Goal: Transaction & Acquisition: Purchase product/service

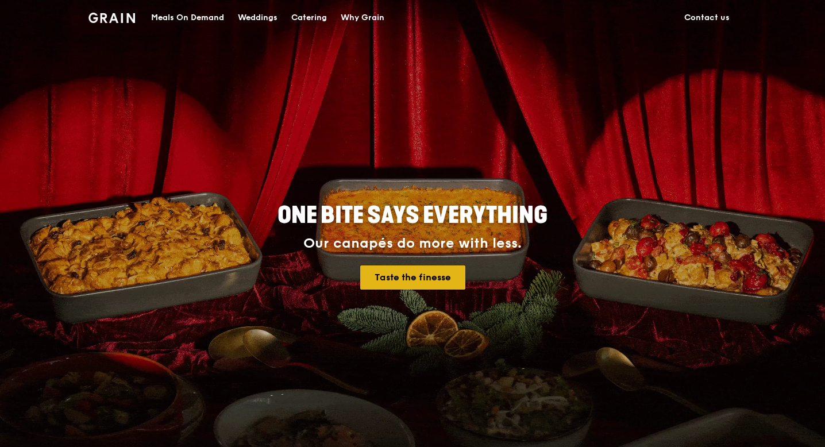
click at [435, 275] on link "Taste the finesse" at bounding box center [412, 277] width 105 height 24
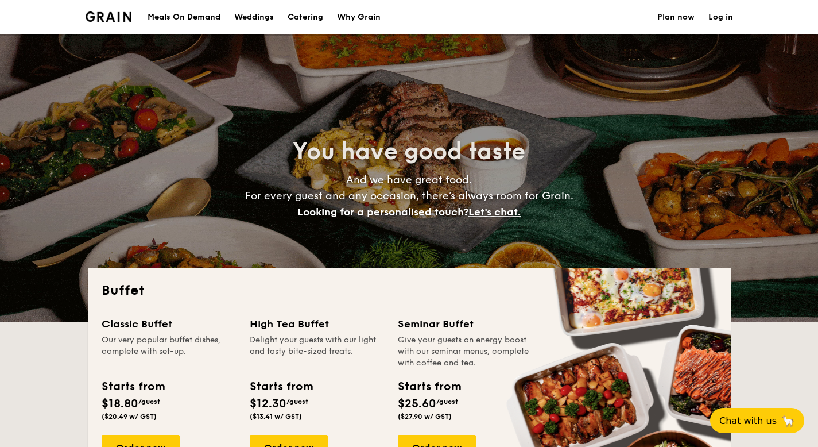
select select
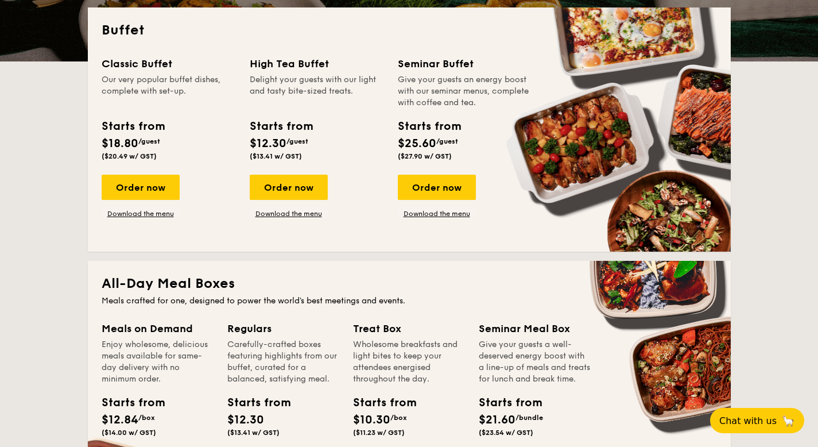
scroll to position [102, 0]
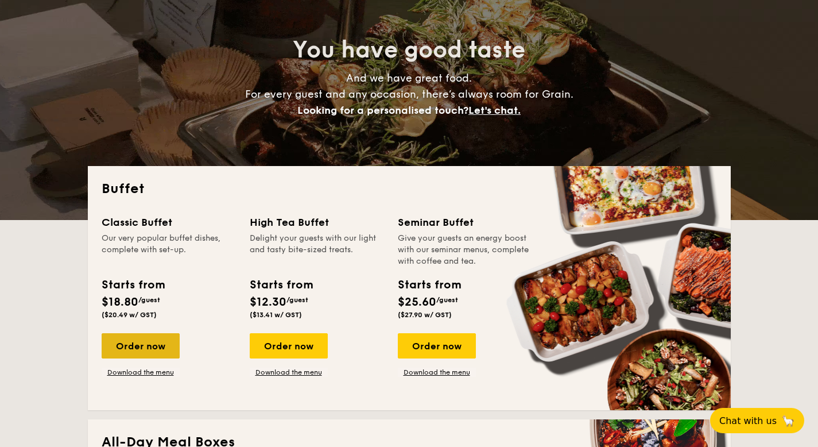
click at [158, 342] on div "Order now" at bounding box center [141, 345] width 78 height 25
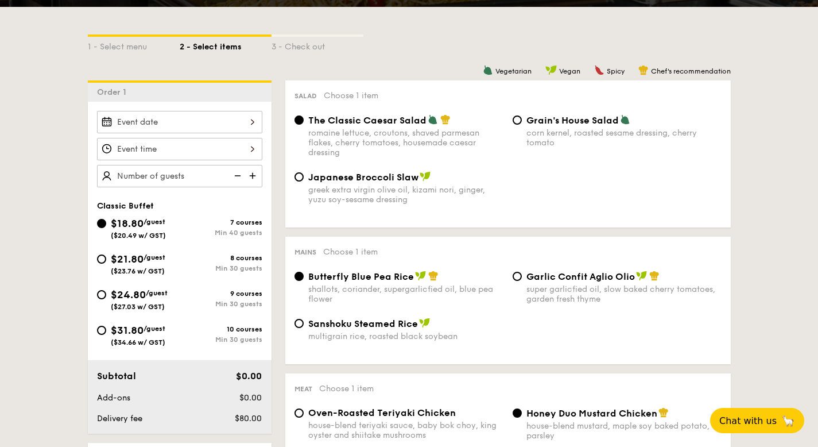
scroll to position [252, 0]
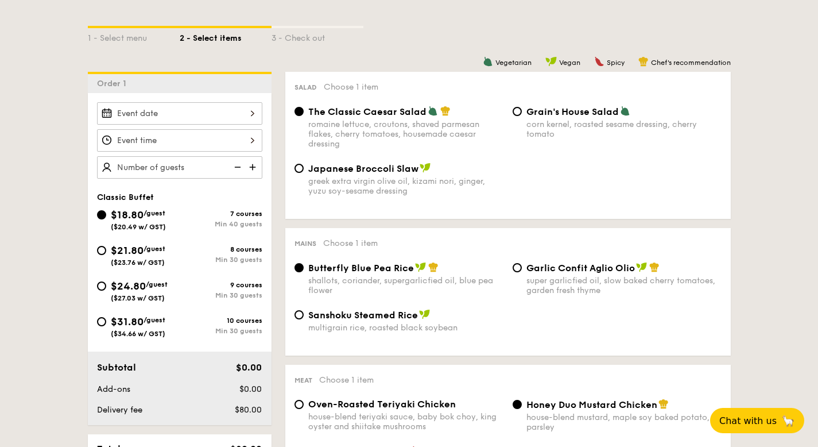
scroll to position [102, 0]
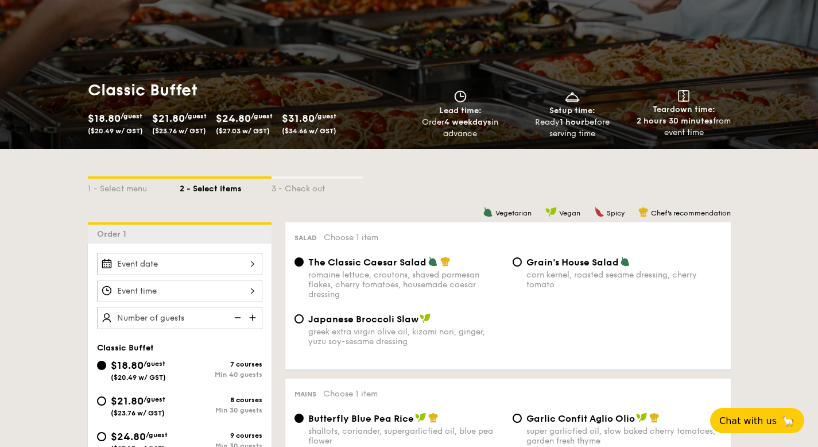
select select
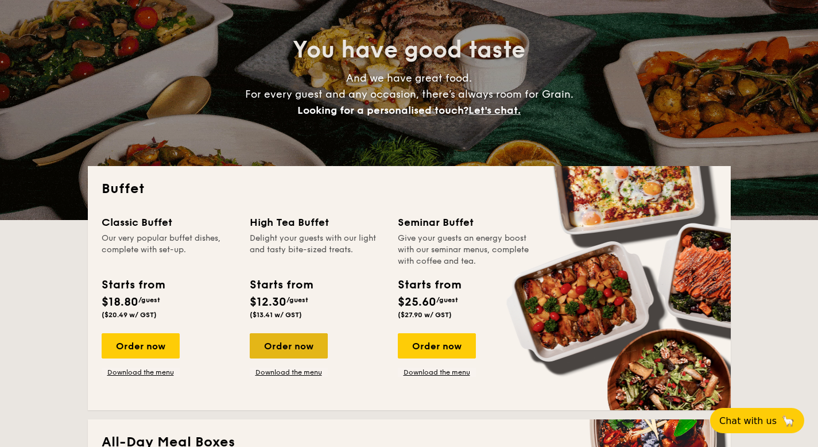
click at [304, 342] on div "Order now" at bounding box center [289, 345] width 78 height 25
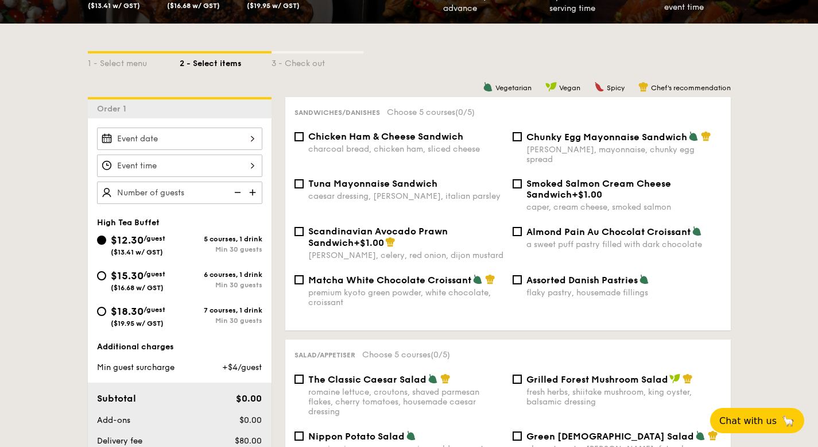
scroll to position [161, 0]
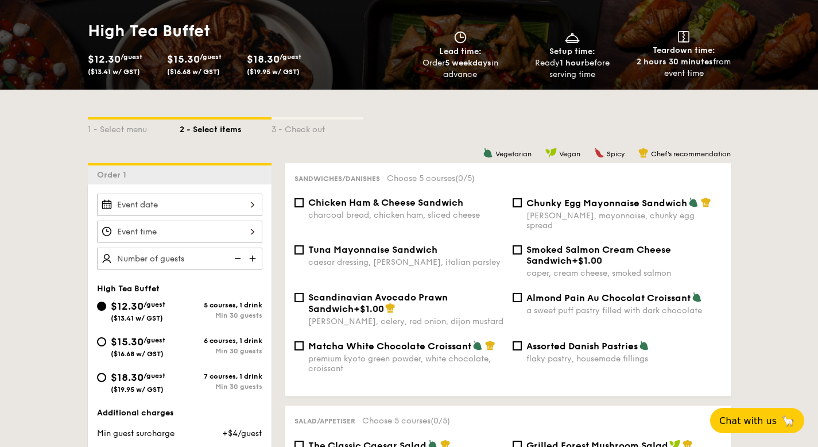
scroll to position [102, 0]
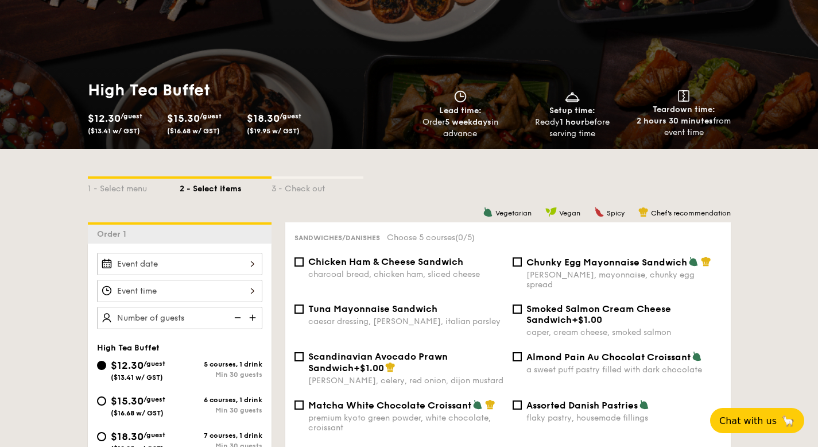
select select
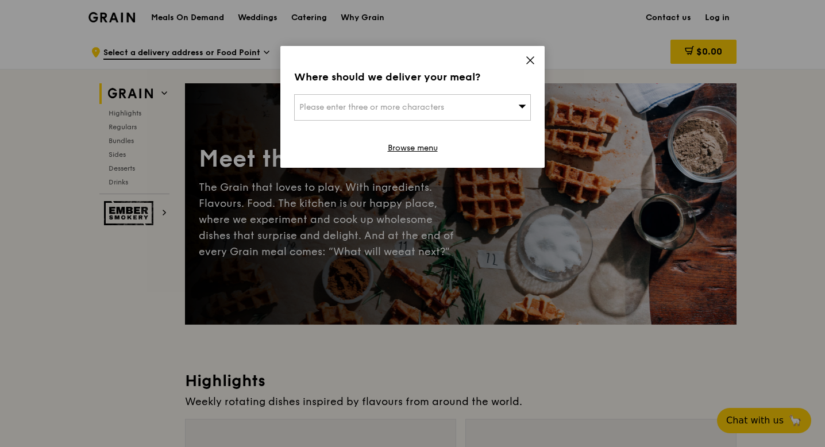
click at [531, 69] on div "Where should we deliver your meal? Please enter three or more characters Browse…" at bounding box center [412, 107] width 264 height 122
click at [533, 59] on icon at bounding box center [530, 60] width 10 height 10
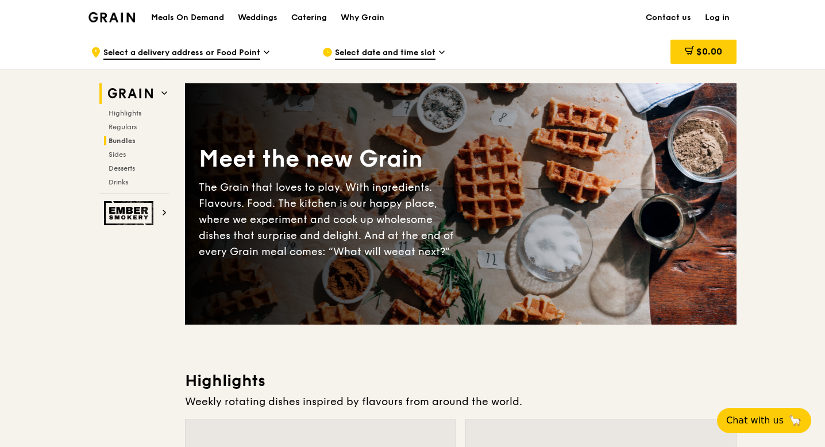
click at [129, 139] on span "Bundles" at bounding box center [122, 141] width 27 height 8
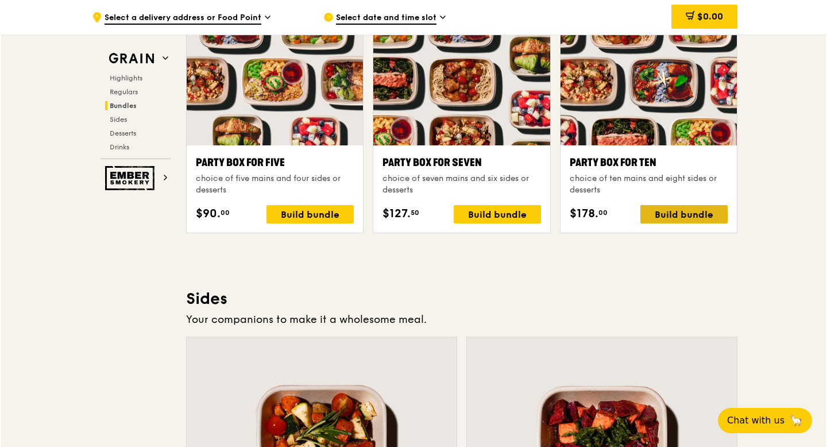
scroll to position [2288, 0]
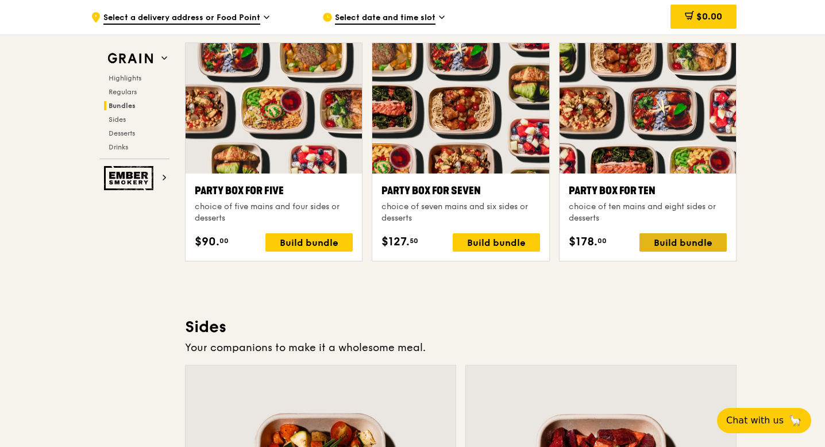
click at [694, 241] on div "Build bundle" at bounding box center [682, 242] width 87 height 18
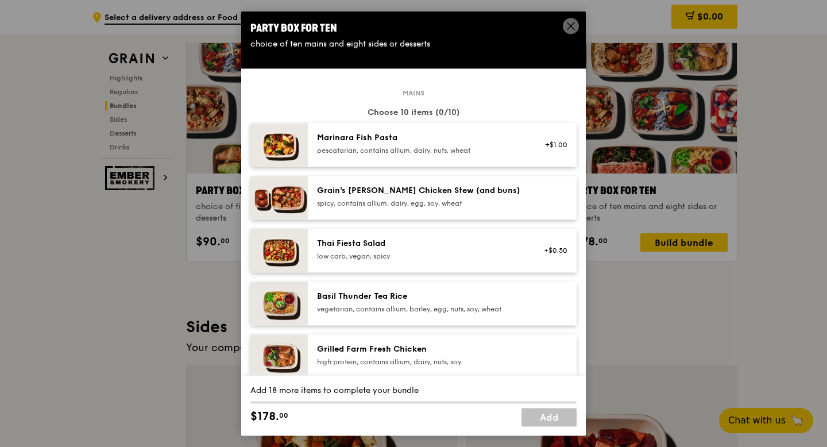
click at [423, 203] on div "spicy, contains allium, dairy, egg, soy, wheat" at bounding box center [420, 203] width 206 height 9
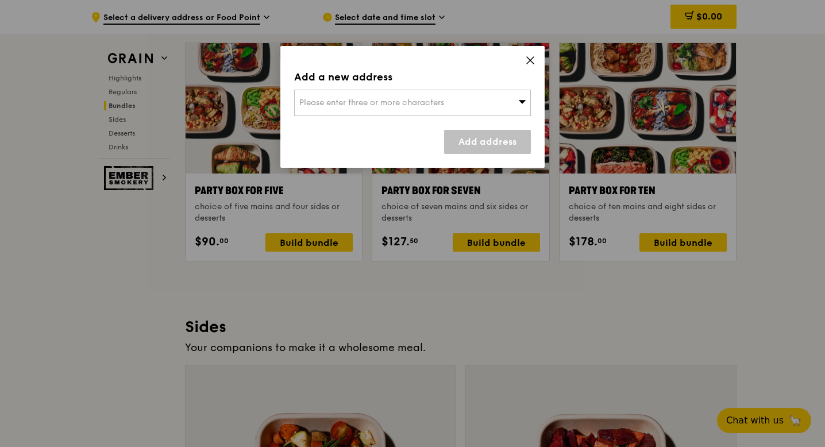
click at [508, 106] on div "Please enter three or more characters" at bounding box center [412, 103] width 237 height 26
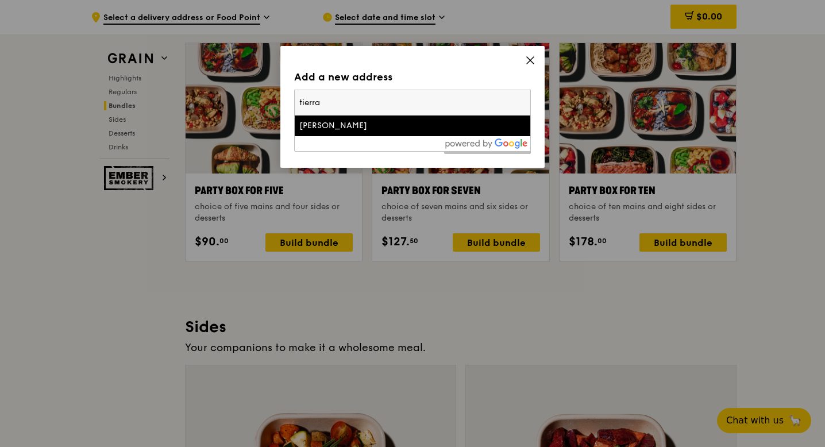
type input "tierra"
click at [423, 134] on li "Tierra Vue" at bounding box center [412, 125] width 235 height 21
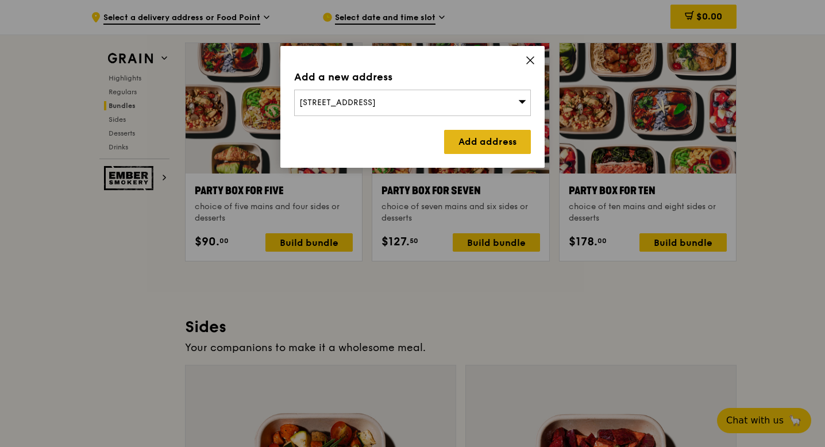
click at [472, 147] on link "Add address" at bounding box center [487, 142] width 87 height 24
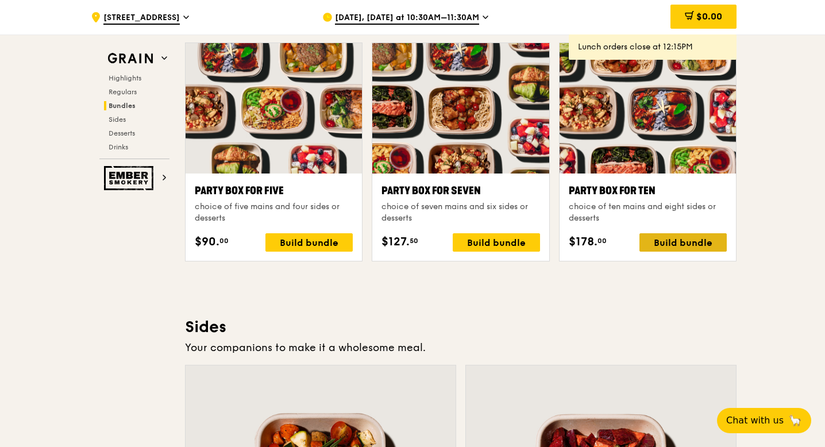
click at [672, 241] on div "Build bundle" at bounding box center [682, 242] width 87 height 18
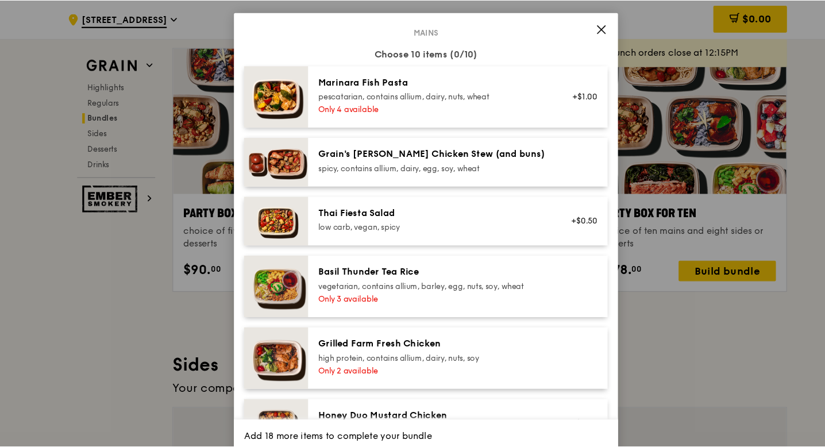
scroll to position [88, 0]
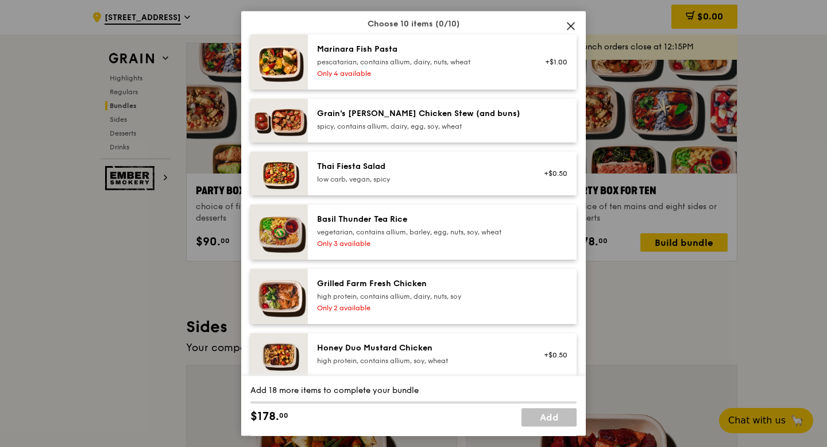
click at [430, 67] on div "Marinara Fish Pasta pescatarian, contains allium, dairy, nuts, wheat Only 4 ava…" at bounding box center [420, 62] width 220 height 37
click at [431, 67] on div "Marinara Fish Pasta pescatarian, contains allium, dairy, nuts, wheat Only 4 ava…" at bounding box center [420, 62] width 220 height 37
click at [388, 68] on div "Marinara Fish Pasta pescatarian, contains allium, dairy, nuts, wheat Only 4 ava…" at bounding box center [420, 62] width 220 height 37
click at [567, 21] on icon at bounding box center [571, 26] width 10 height 10
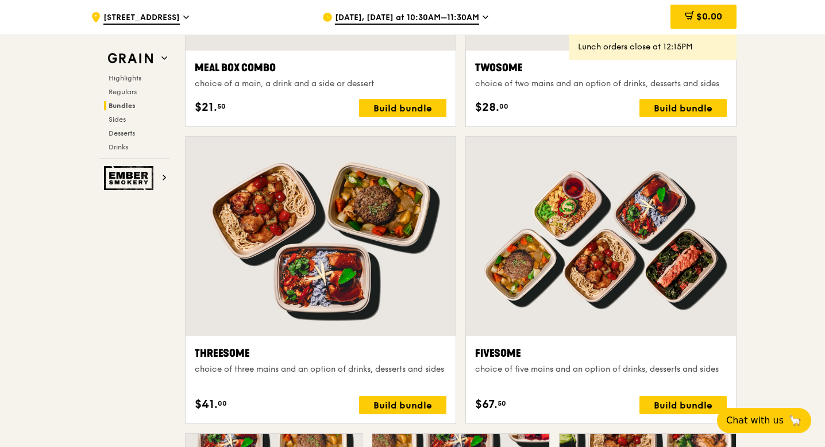
scroll to position [1880, 0]
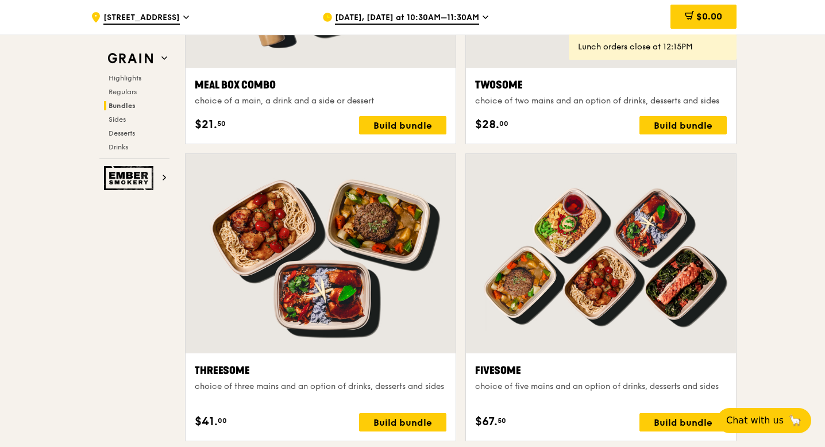
click at [458, 16] on span "Sep 13, Today at 10:30AM–11:30AM" at bounding box center [407, 18] width 144 height 13
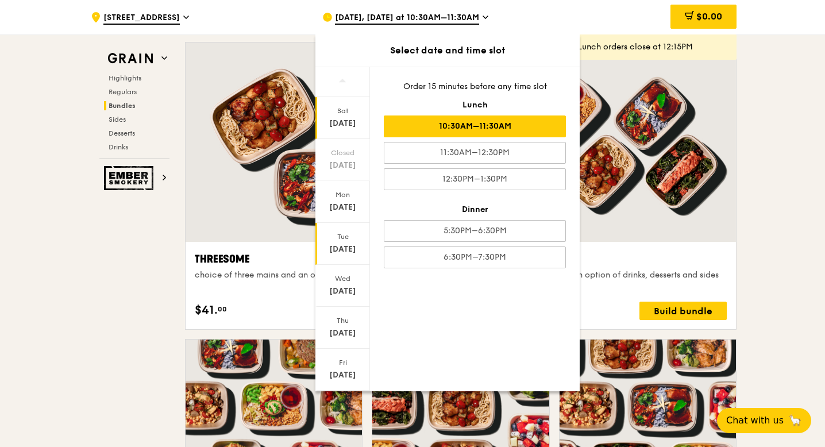
scroll to position [29, 0]
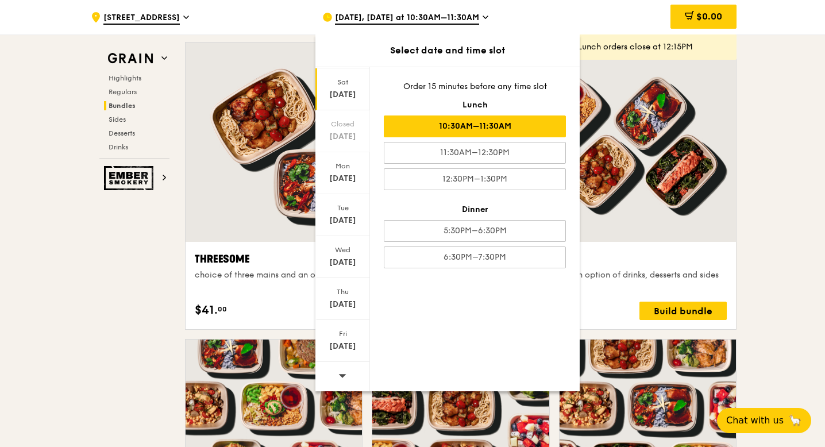
click at [344, 373] on icon at bounding box center [342, 375] width 8 height 9
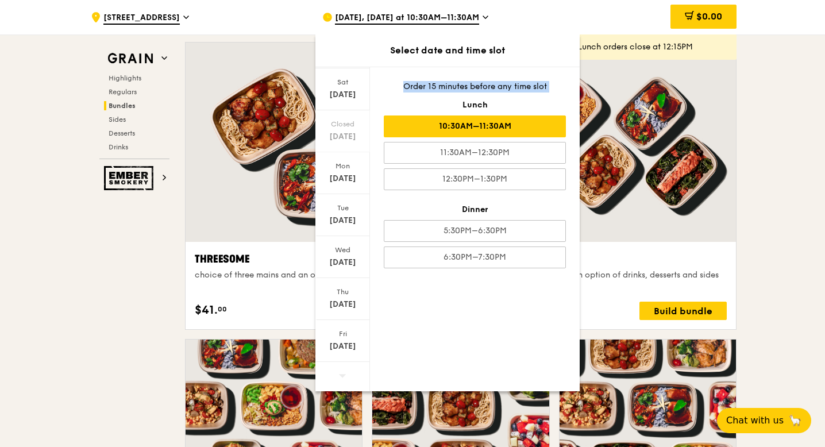
click at [344, 373] on icon at bounding box center [342, 375] width 8 height 9
click at [342, 377] on icon at bounding box center [342, 375] width 8 height 9
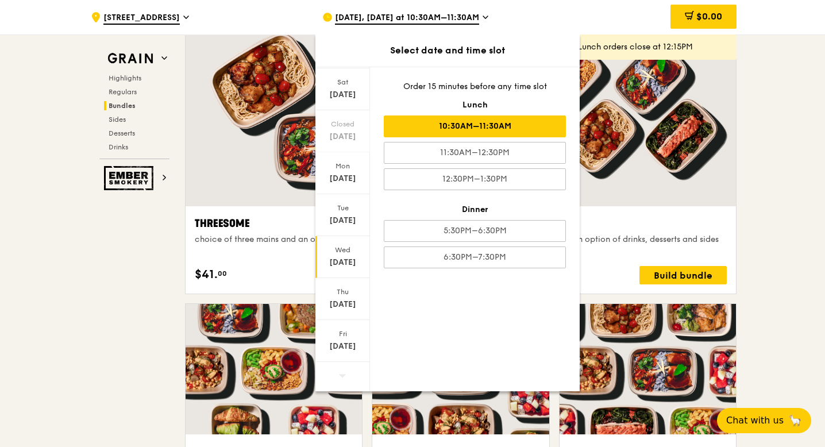
scroll to position [0, 0]
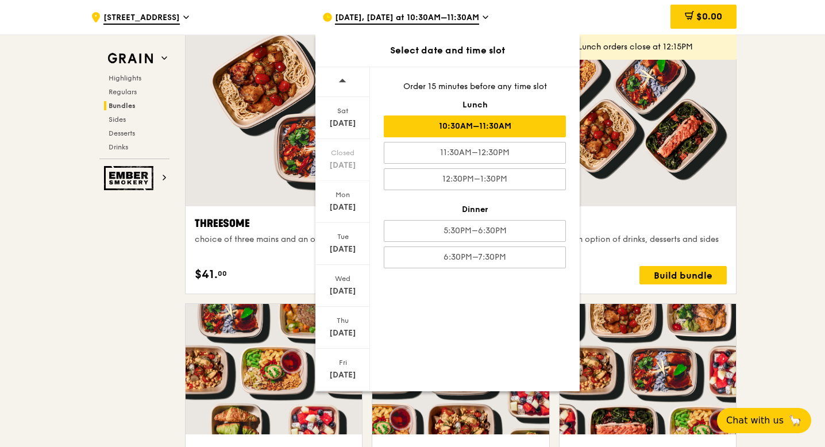
click at [802, 250] on div ".cls-1 { fill: none; stroke: #fff; stroke-linecap: round; stroke-linejoin: roun…" at bounding box center [412, 432] width 825 height 4850
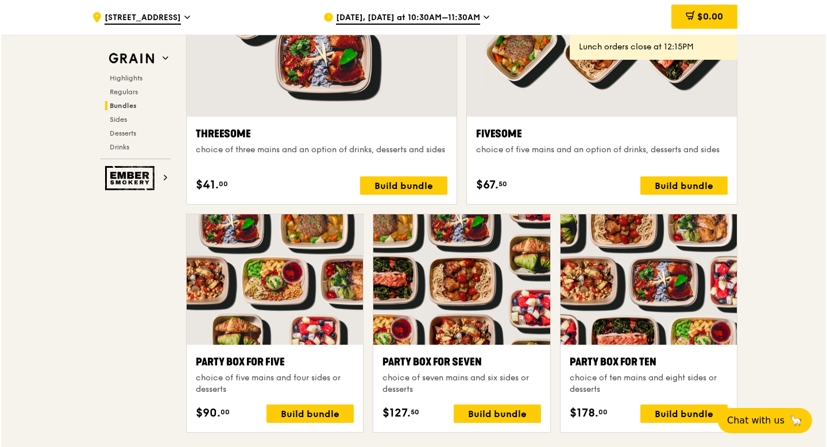
scroll to position [2207, 0]
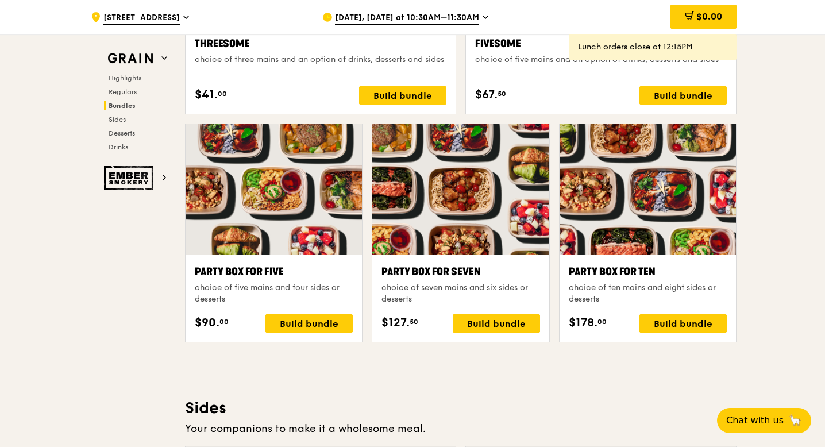
click at [690, 184] on div at bounding box center [647, 189] width 176 height 130
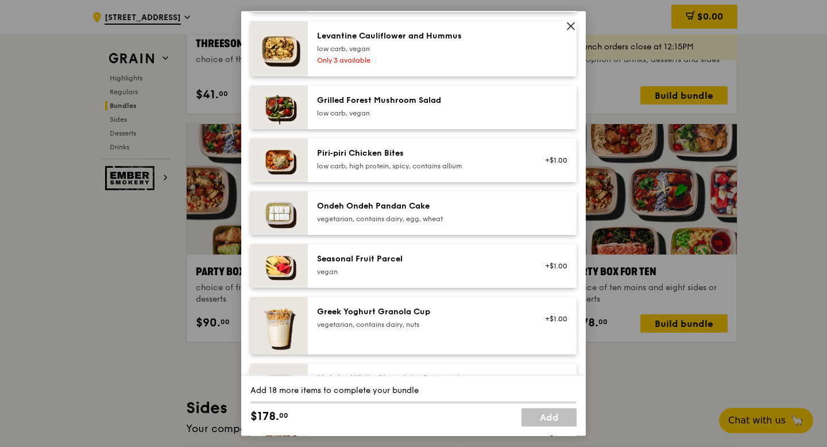
scroll to position [832, 0]
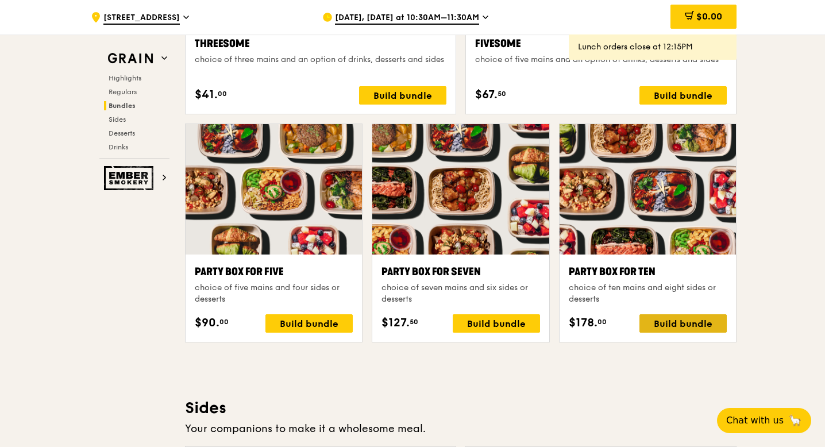
click at [686, 326] on div "Build bundle" at bounding box center [682, 323] width 87 height 18
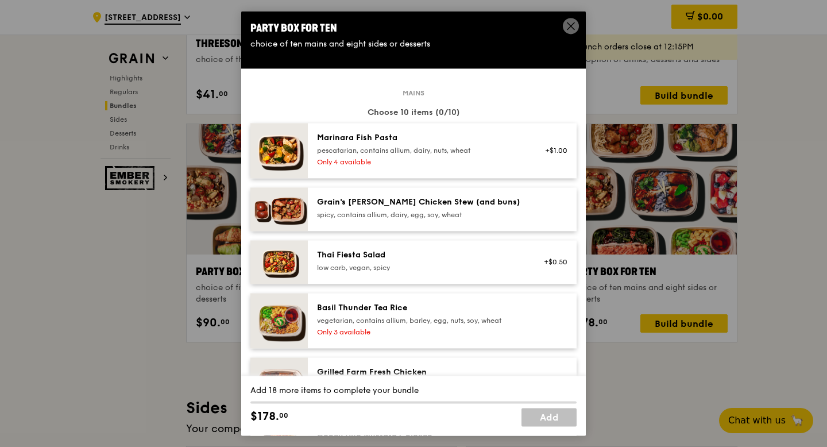
click at [572, 26] on icon at bounding box center [570, 25] width 7 height 7
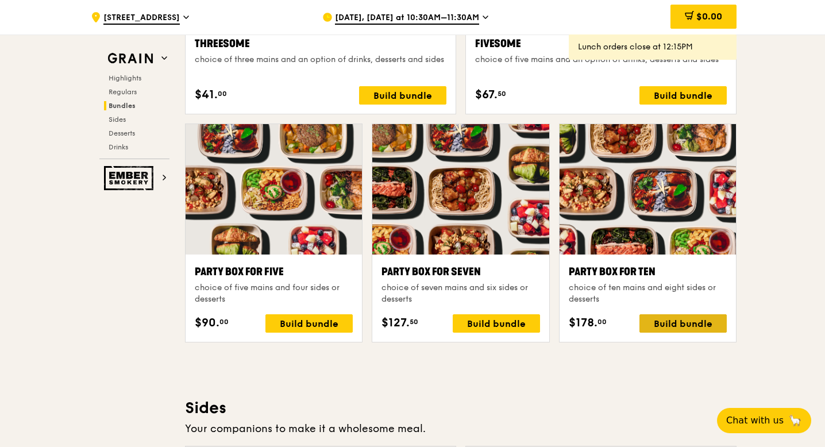
click at [677, 328] on div "Build bundle" at bounding box center [682, 323] width 87 height 18
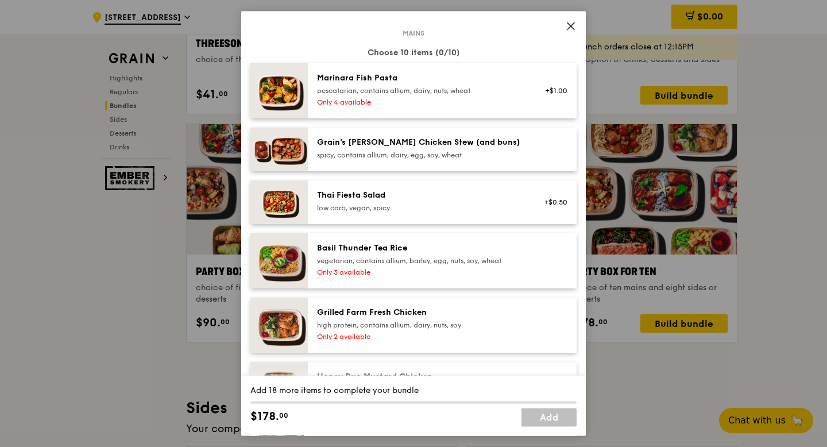
scroll to position [84, 0]
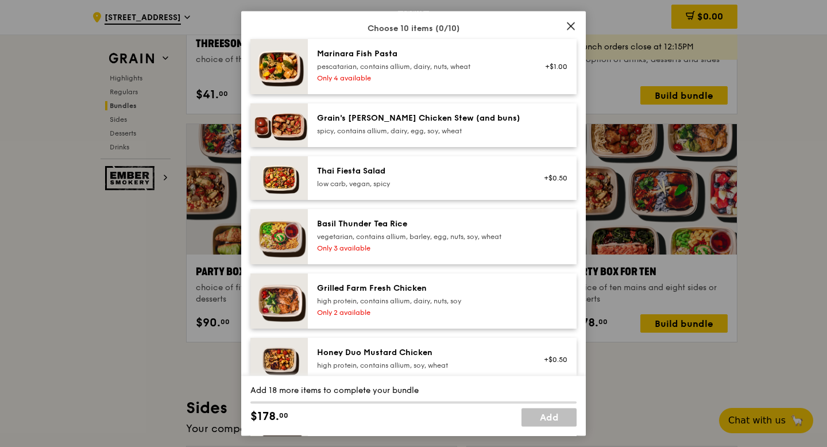
click at [432, 289] on div "Grilled Farm Fresh Chicken" at bounding box center [420, 288] width 206 height 11
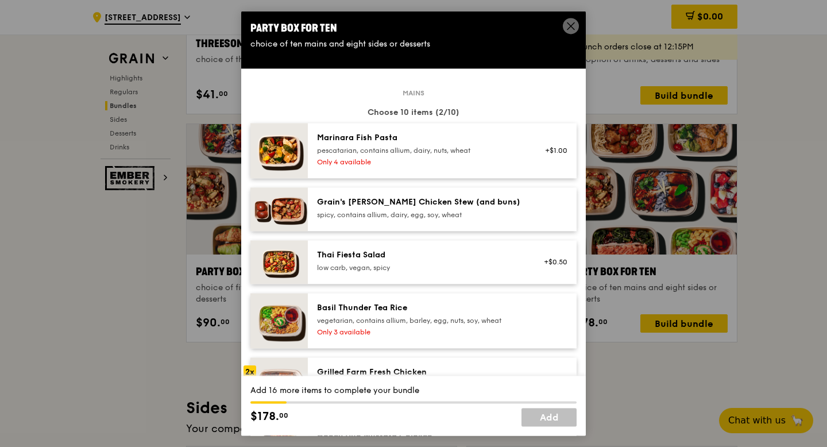
click at [428, 143] on div "Marinara Fish Pasta" at bounding box center [420, 137] width 206 height 11
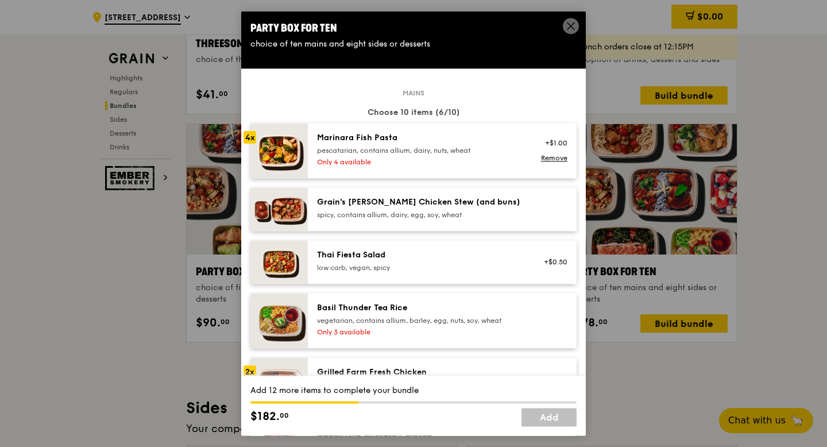
click at [405, 154] on div "pescatarian, contains allium, dairy, nuts, wheat" at bounding box center [420, 150] width 206 height 9
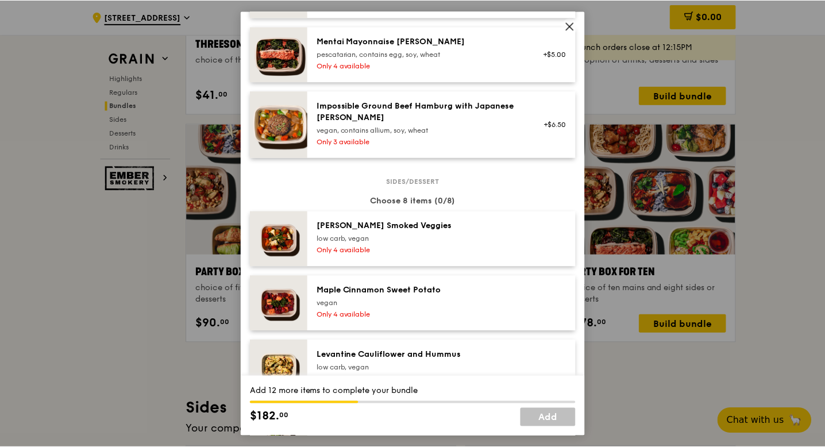
scroll to position [229, 0]
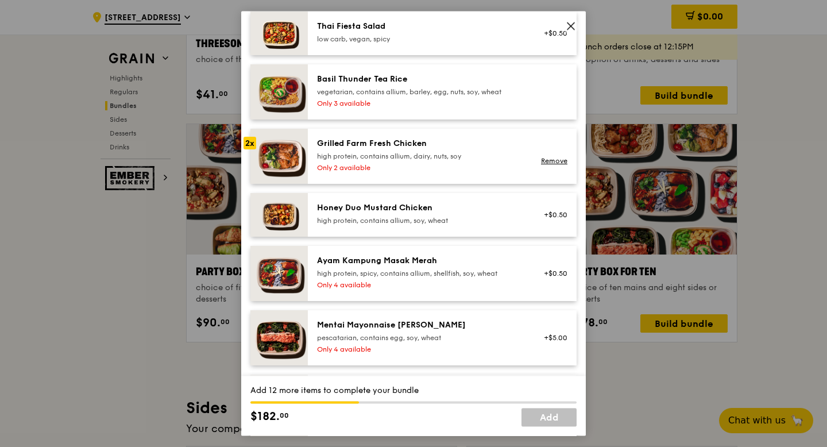
click at [569, 24] on icon at bounding box center [570, 25] width 7 height 7
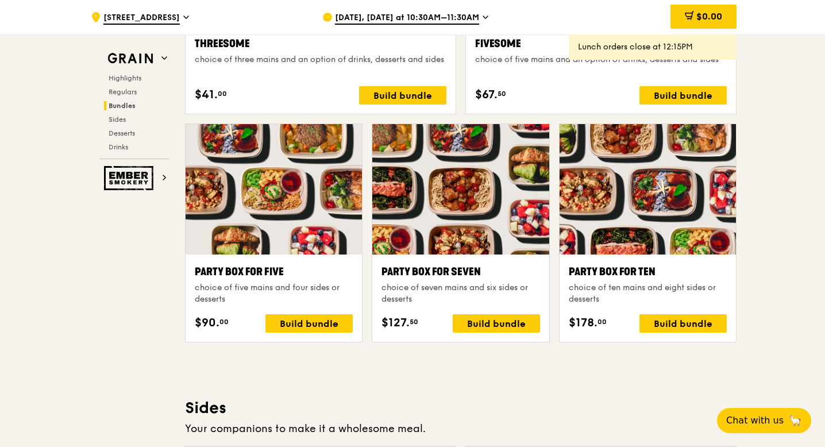
click at [448, 18] on span "Sep 13, Today at 10:30AM–11:30AM" at bounding box center [407, 18] width 144 height 13
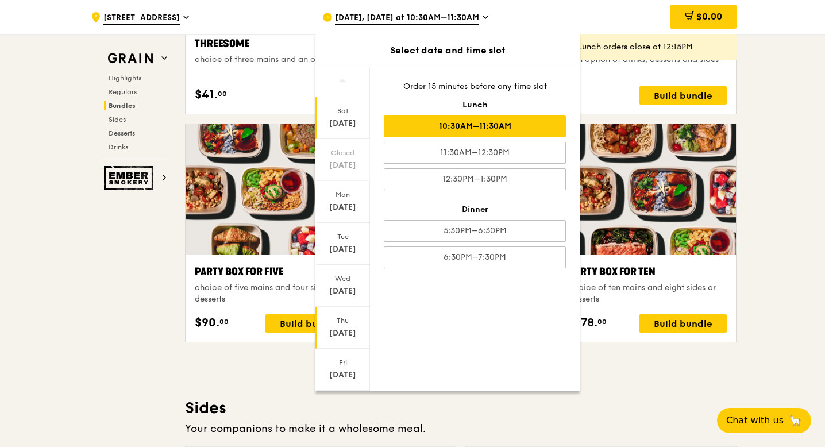
scroll to position [29, 0]
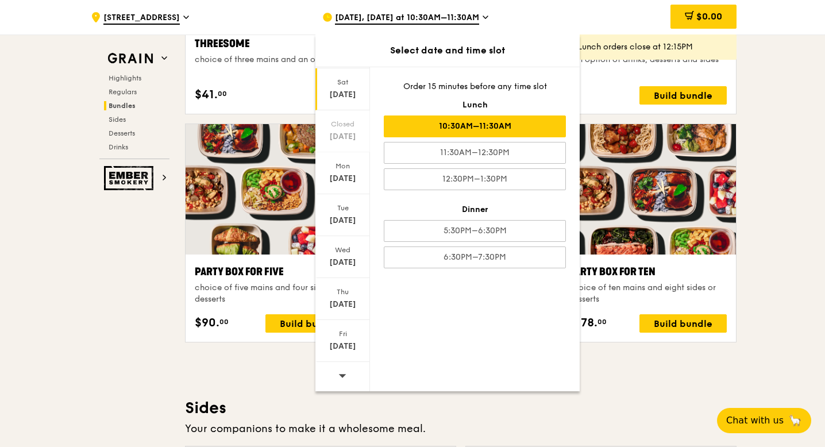
click at [336, 378] on div at bounding box center [342, 376] width 55 height 29
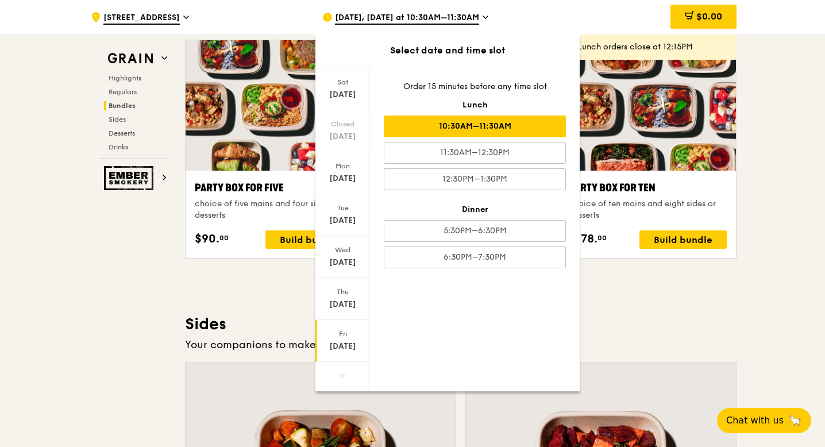
click at [329, 345] on div "Sep 26" at bounding box center [342, 346] width 51 height 11
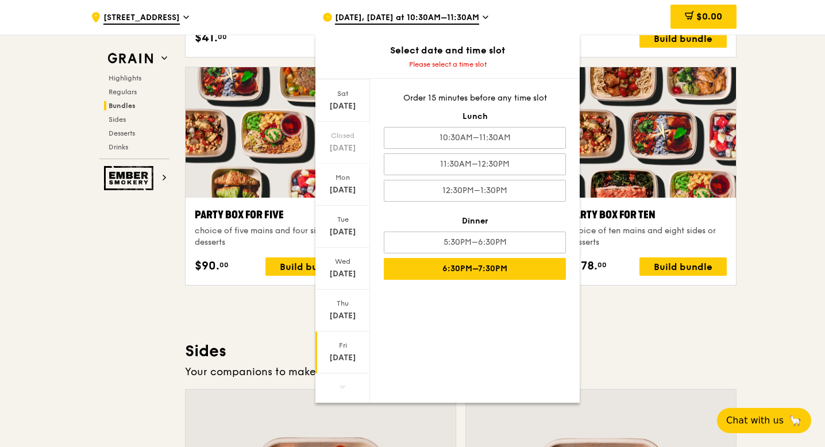
scroll to position [2227, 0]
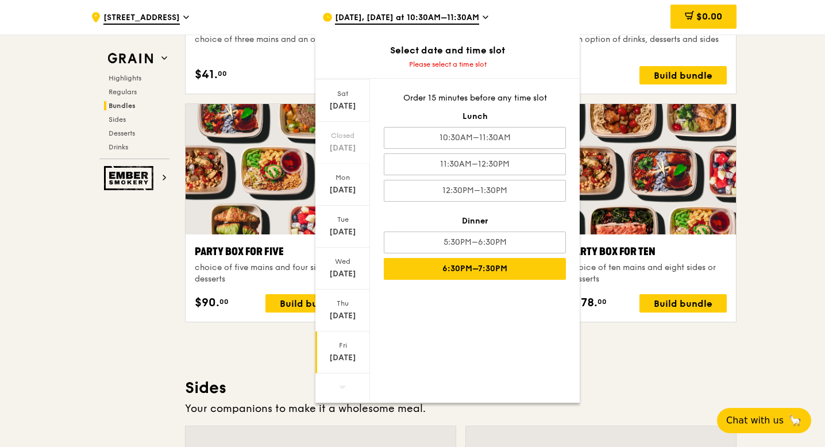
click at [467, 262] on div "6:30PM–7:30PM" at bounding box center [475, 269] width 182 height 22
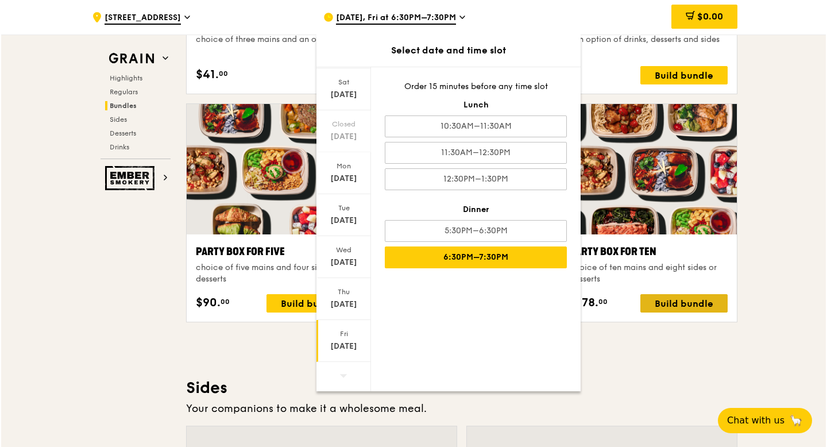
scroll to position [2238, 0]
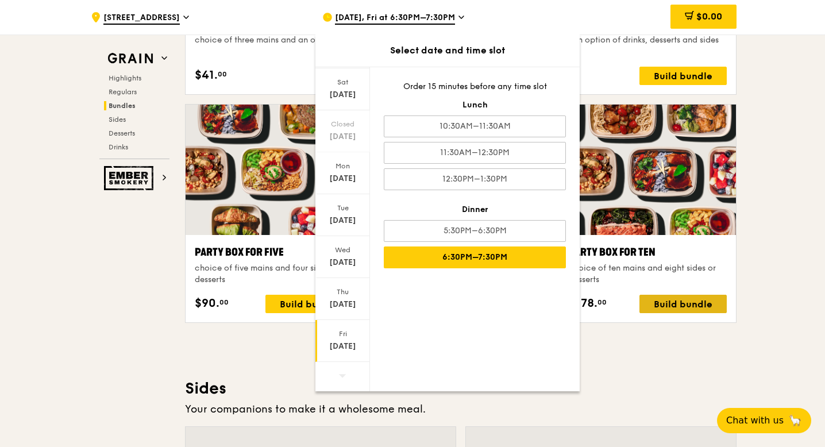
click at [663, 304] on div "Build bundle" at bounding box center [682, 304] width 87 height 18
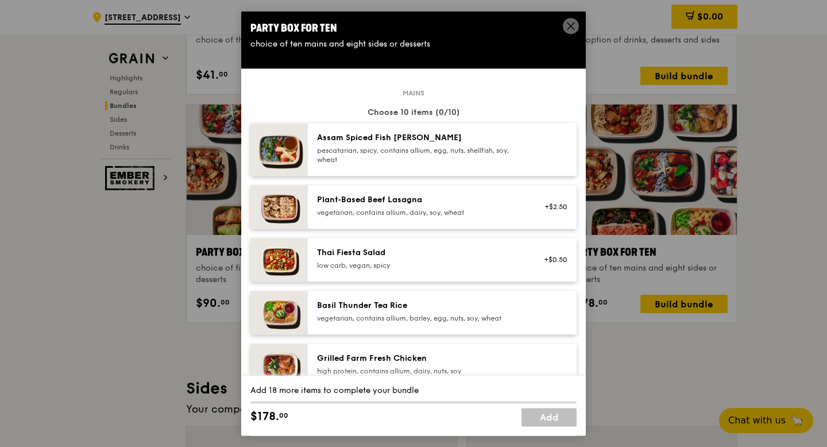
click at [361, 152] on div "pescatarian, spicy, contains allium, egg, nuts, shellfish, soy, wheat" at bounding box center [420, 155] width 206 height 18
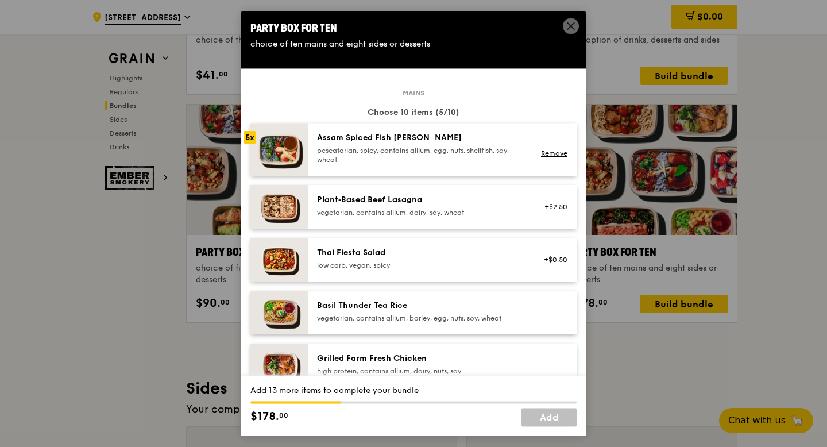
click at [361, 152] on div "pescatarian, spicy, contains allium, egg, nuts, shellfish, soy, wheat" at bounding box center [420, 155] width 206 height 18
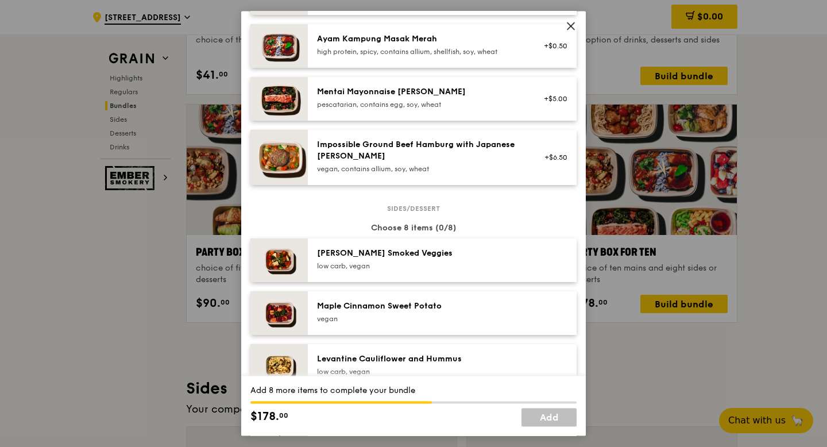
scroll to position [540, 0]
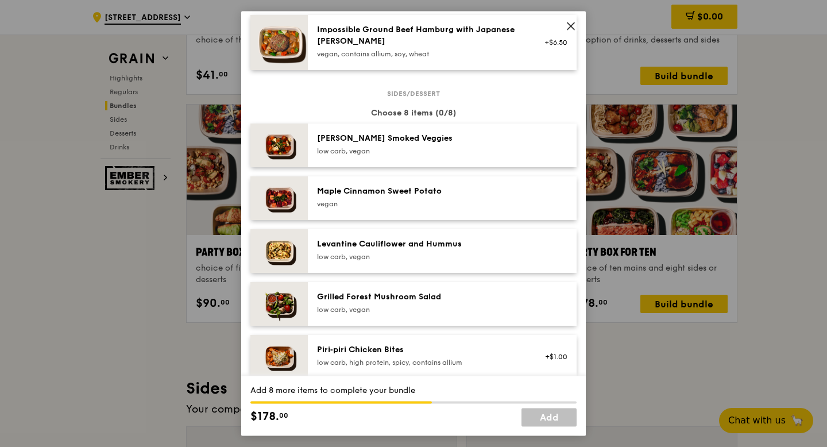
click at [388, 206] on div "vegan" at bounding box center [420, 203] width 206 height 9
click at [385, 258] on div "low carb, vegan" at bounding box center [420, 256] width 206 height 9
click at [385, 291] on div "Grilled Forest Mushroom Salad" at bounding box center [420, 296] width 206 height 11
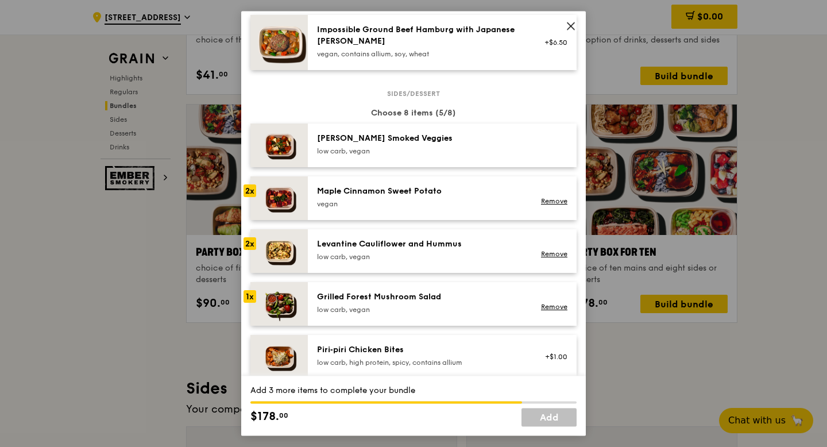
click at [385, 291] on div "Grilled Forest Mushroom Salad" at bounding box center [420, 296] width 206 height 11
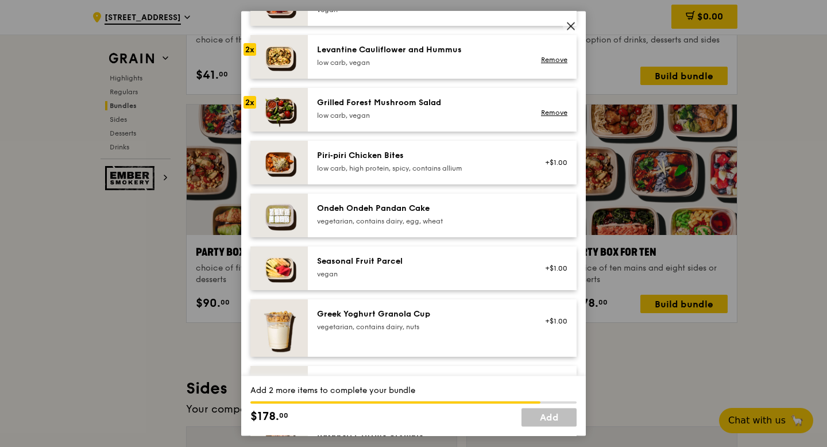
scroll to position [738, 0]
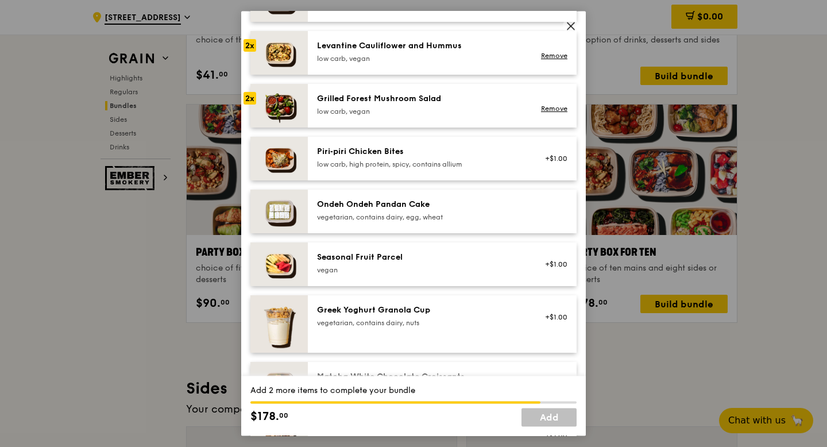
click at [391, 207] on div "Ondeh Ondeh Pandan Cake" at bounding box center [420, 204] width 206 height 11
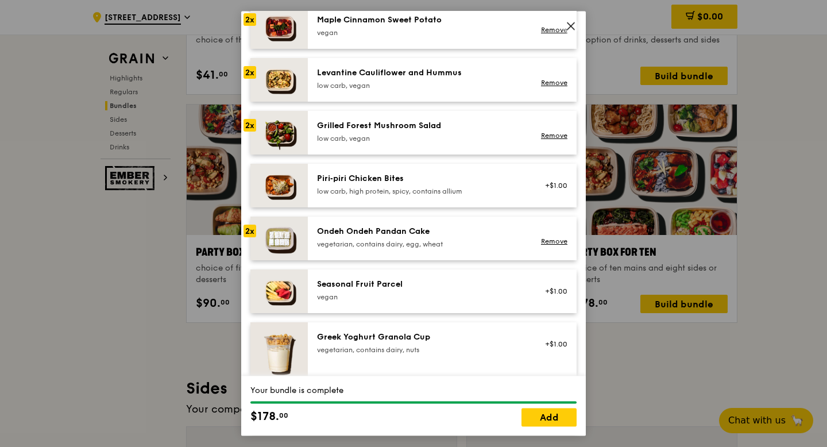
scroll to position [786, 0]
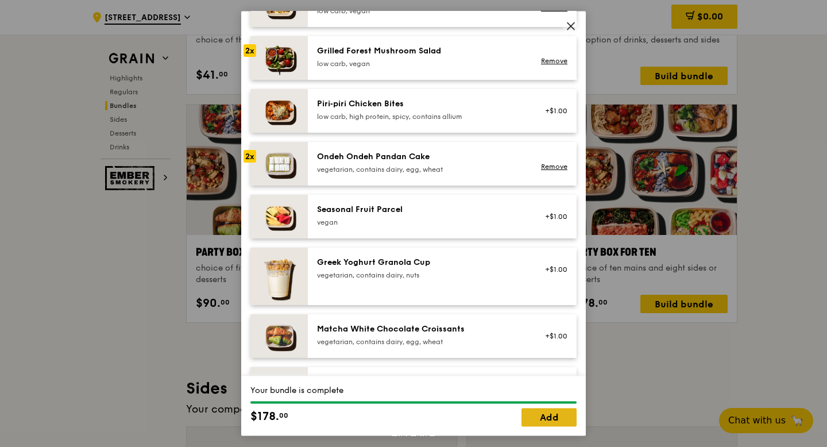
click at [548, 419] on link "Add" at bounding box center [548, 417] width 55 height 18
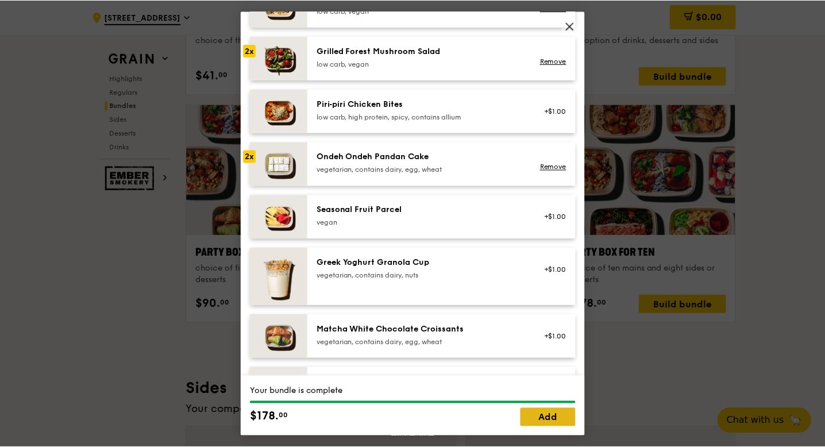
scroll to position [2238, 0]
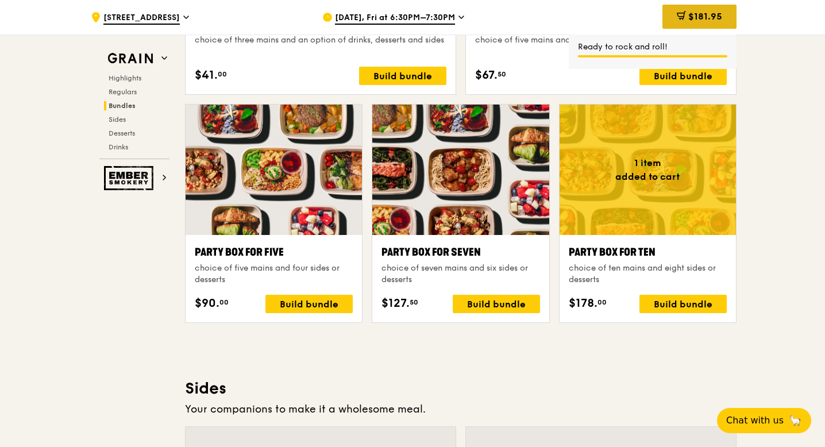
click at [691, 17] on span "$181.95" at bounding box center [705, 16] width 34 height 11
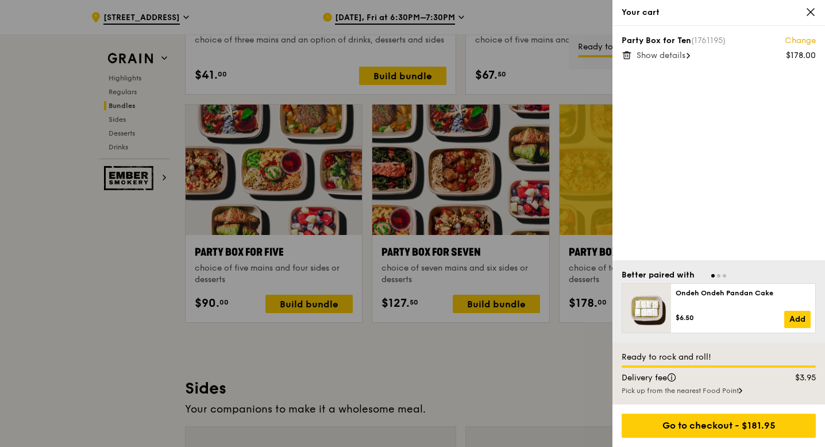
scroll to position [2238, 0]
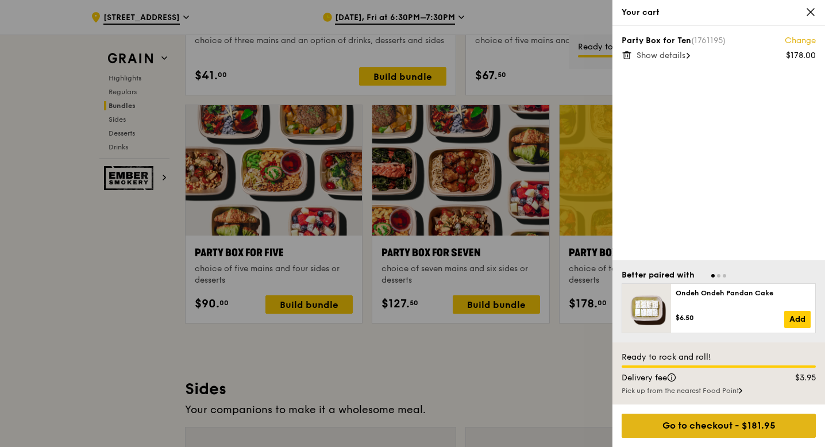
click at [720, 422] on div "Go to checkout - $181.95" at bounding box center [718, 426] width 194 height 24
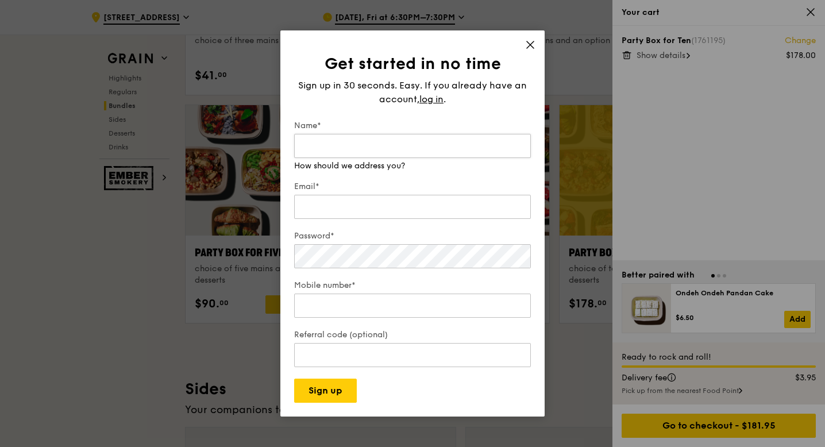
click at [400, 153] on input "Name*" at bounding box center [412, 146] width 237 height 24
click at [387, 154] on input "Name*" at bounding box center [412, 146] width 237 height 24
click at [372, 144] on input "Name*" at bounding box center [412, 146] width 237 height 24
type input "Anna"
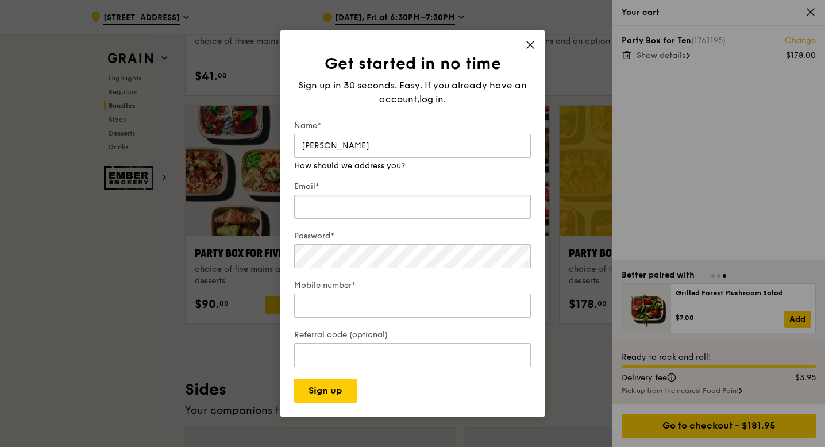
click at [358, 203] on input "Email*" at bounding box center [412, 207] width 237 height 24
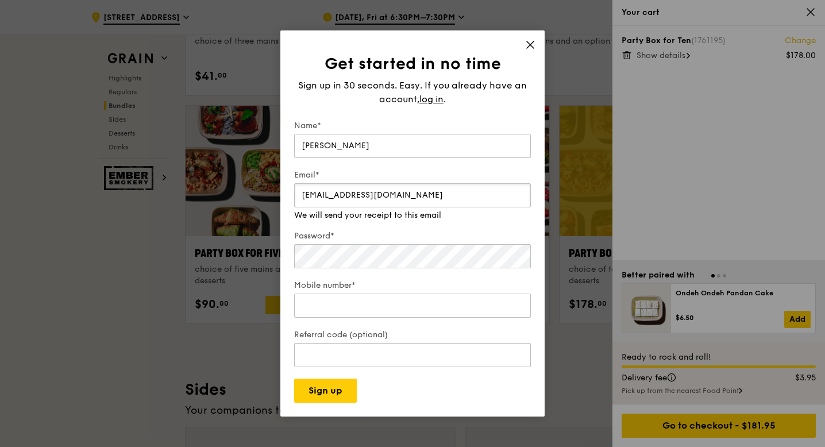
type input "panym01@gmail.com"
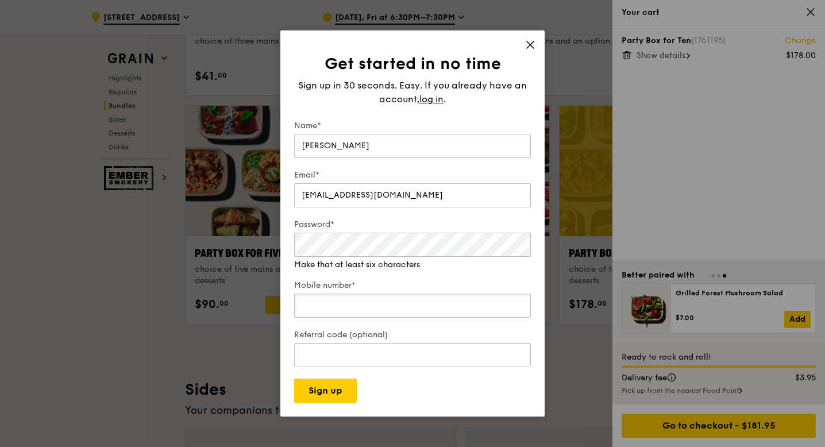
click at [434, 315] on div "Mobile number*" at bounding box center [412, 300] width 237 height 40
type input "86951088"
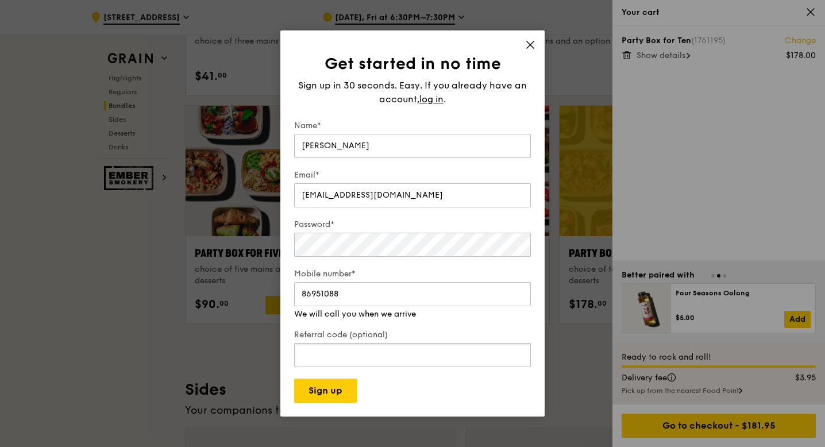
click at [319, 347] on input "Referral code (optional)" at bounding box center [412, 355] width 237 height 24
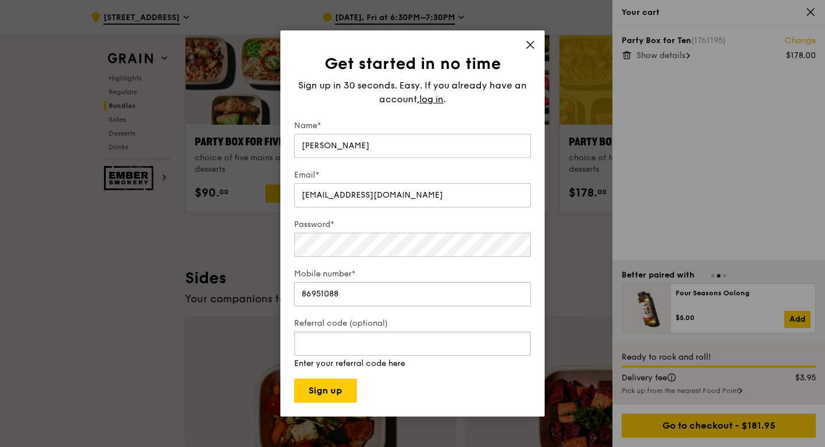
scroll to position [2358, 0]
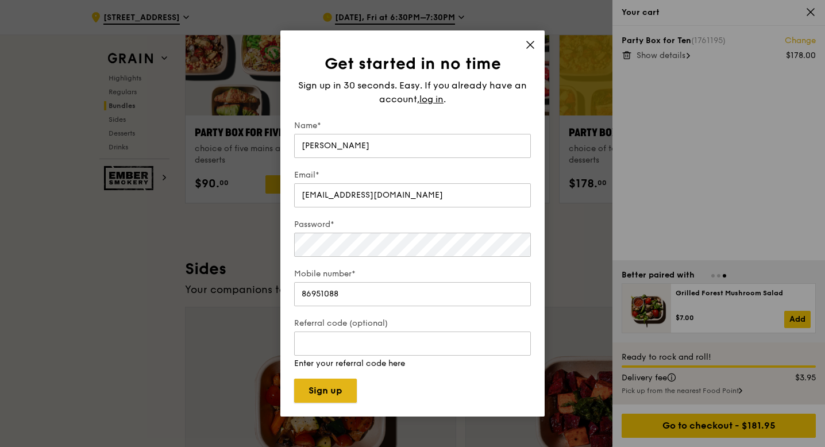
click at [338, 396] on button "Sign up" at bounding box center [325, 390] width 63 height 24
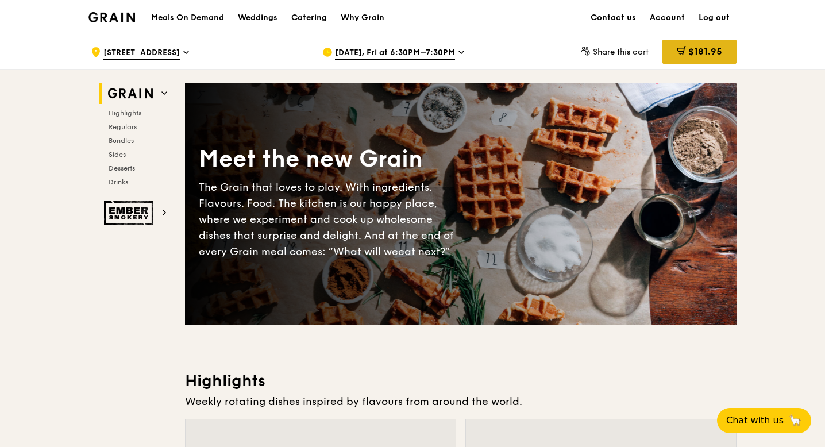
click at [693, 49] on span "$181.95" at bounding box center [705, 51] width 34 height 11
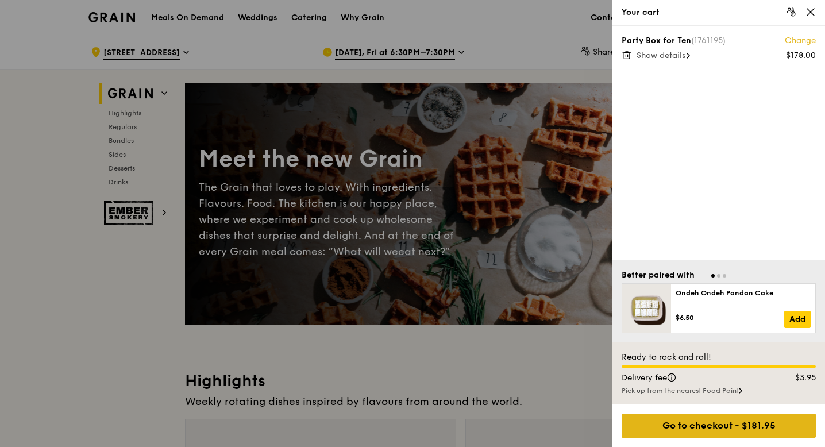
click at [706, 424] on div "Go to checkout - $181.95" at bounding box center [718, 426] width 194 height 24
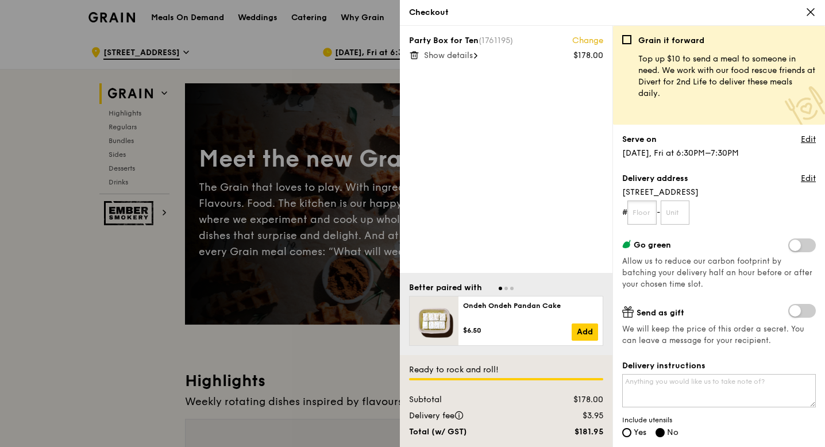
click at [648, 217] on input "text" at bounding box center [641, 212] width 29 height 24
type input "04"
click at [679, 213] on input "text" at bounding box center [674, 212] width 29 height 24
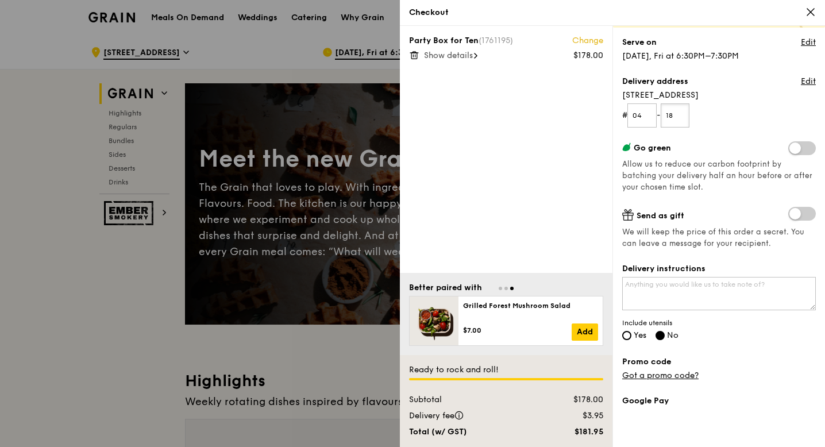
scroll to position [120, 0]
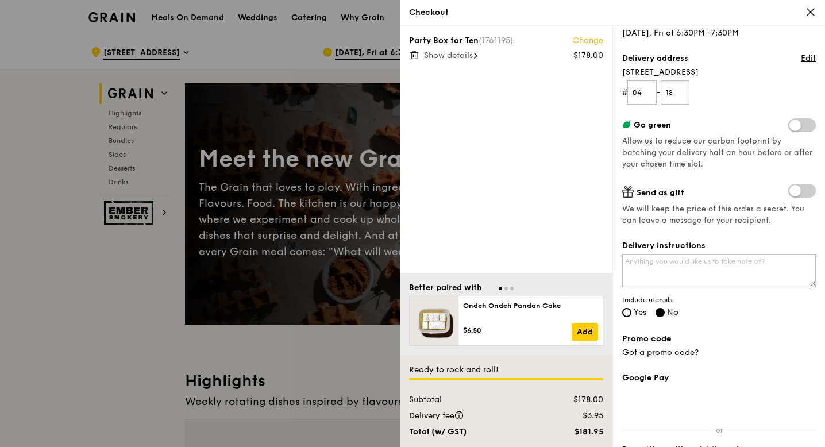
type input "18"
click at [791, 121] on span at bounding box center [802, 125] width 28 height 14
click at [790, 126] on input "checkbox" at bounding box center [790, 126] width 0 height 0
click at [792, 121] on span at bounding box center [802, 125] width 28 height 14
click at [790, 126] on input "checkbox" at bounding box center [790, 126] width 0 height 0
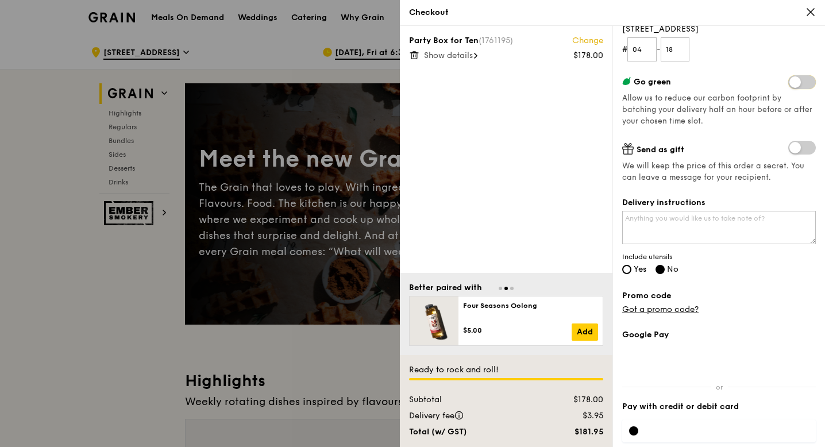
scroll to position [164, 0]
click at [639, 270] on span "Yes" at bounding box center [639, 268] width 13 height 10
click at [631, 270] on input "Yes" at bounding box center [626, 268] width 9 height 9
radio input "true"
radio input "false"
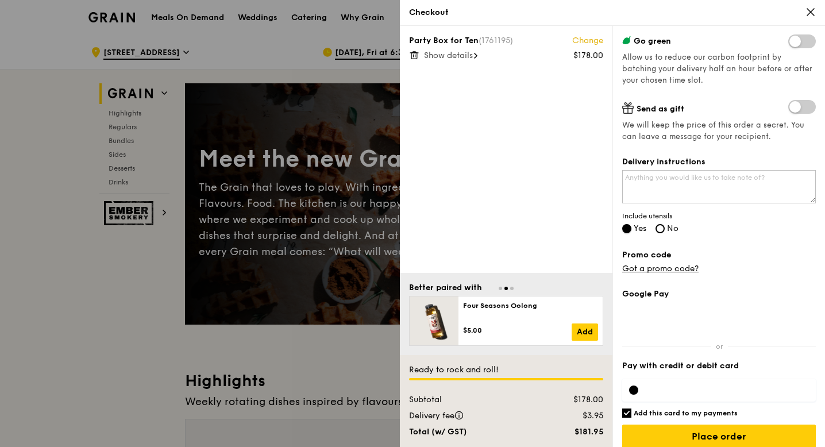
scroll to position [215, 0]
